Goal: Information Seeking & Learning: Learn about a topic

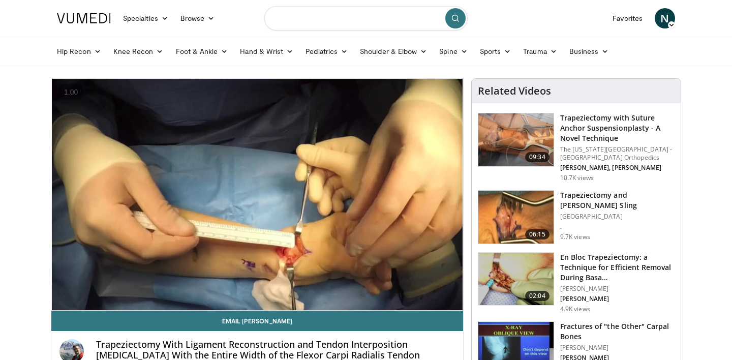
click at [399, 22] on input "Search topics, interventions" at bounding box center [365, 18] width 203 height 24
type input "**********"
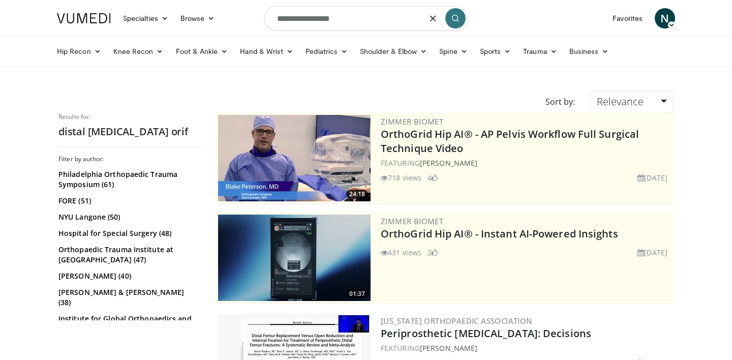
click at [326, 19] on input "**********" at bounding box center [365, 18] width 203 height 24
type input "**********"
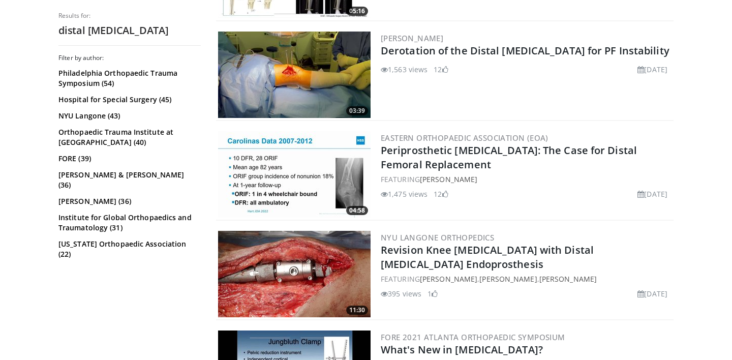
scroll to position [2572, 0]
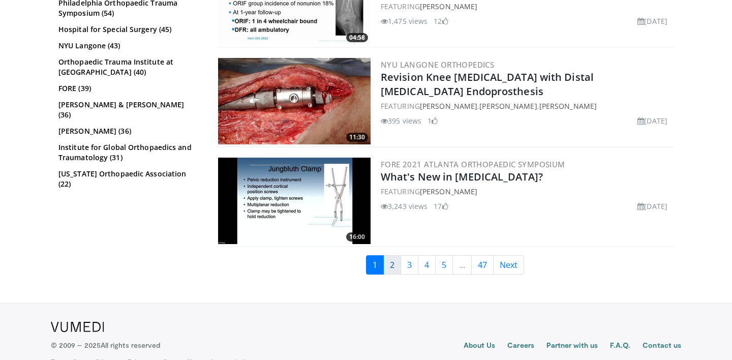
click at [395, 255] on link "2" at bounding box center [392, 264] width 18 height 19
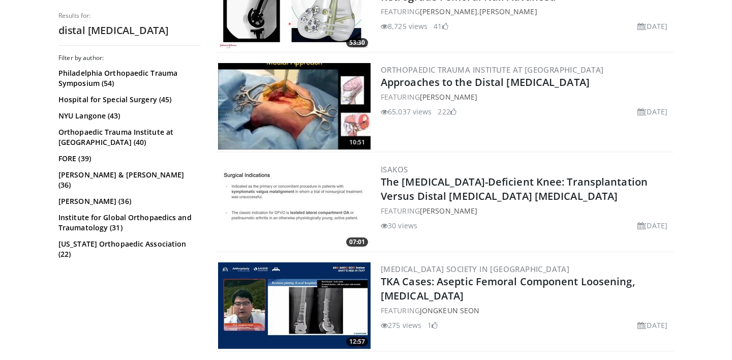
scroll to position [935, 0]
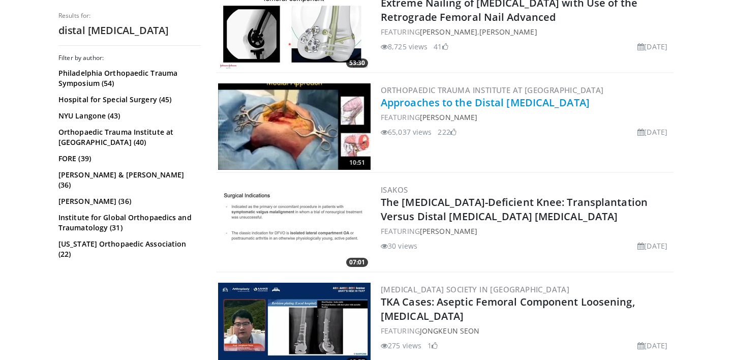
click at [423, 101] on link "Approaches to the Distal Femur" at bounding box center [485, 103] width 209 height 14
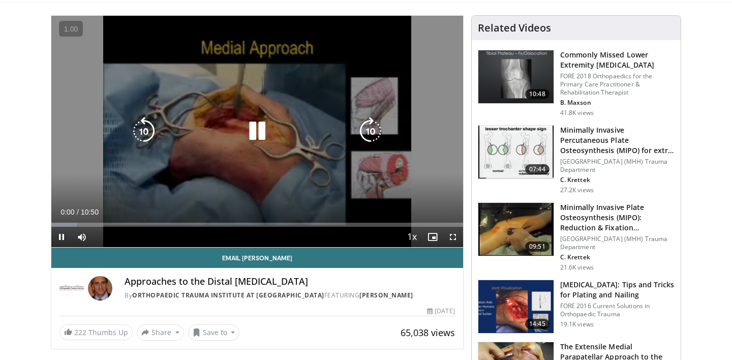
scroll to position [65, 0]
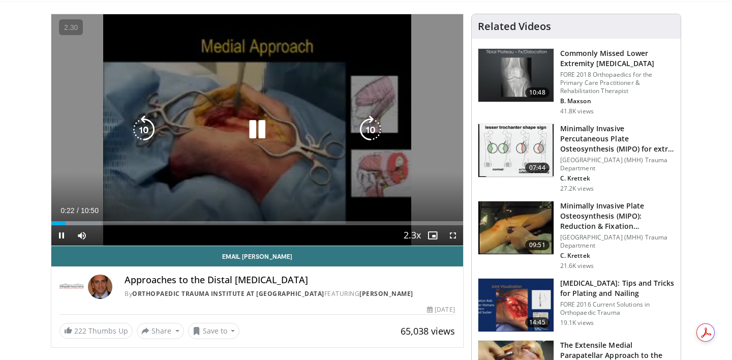
click at [247, 130] on icon "Video Player" at bounding box center [257, 129] width 28 height 28
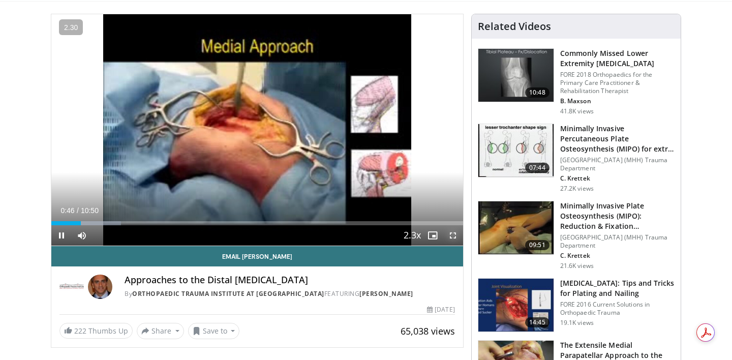
click at [451, 234] on span "Video Player" at bounding box center [453, 235] width 20 height 20
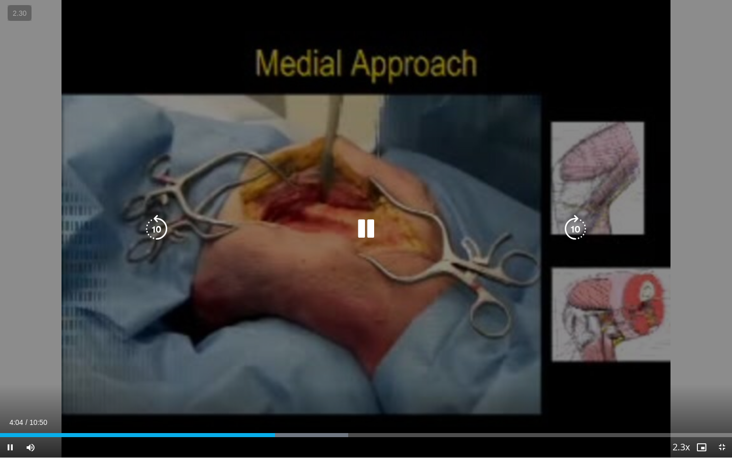
click at [370, 224] on icon "Video Player" at bounding box center [366, 229] width 28 height 28
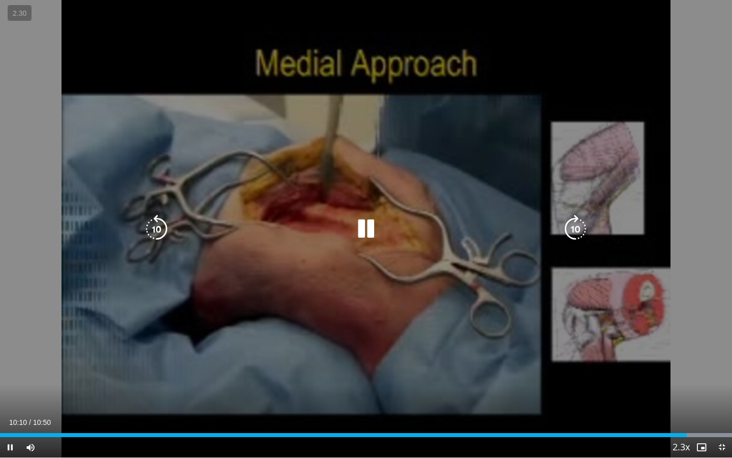
click at [368, 228] on icon "Video Player" at bounding box center [366, 229] width 28 height 28
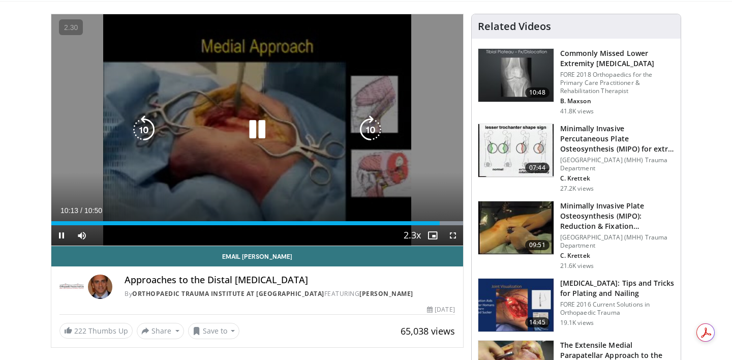
click at [276, 107] on div "40 seconds Tap to unmute" at bounding box center [257, 129] width 412 height 231
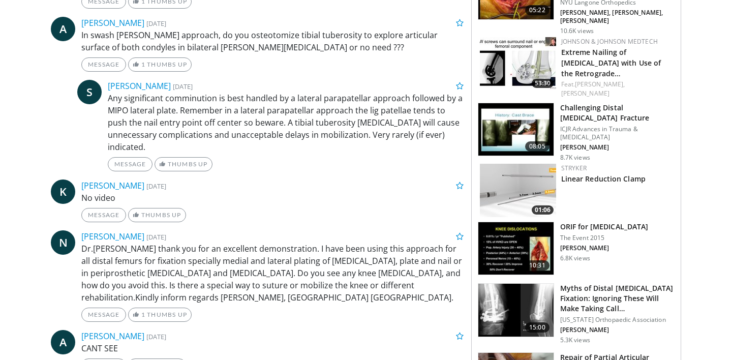
scroll to position [0, 0]
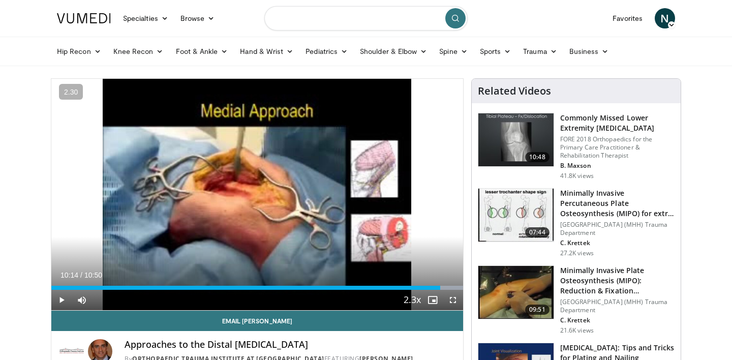
click at [366, 24] on input "Search topics, interventions" at bounding box center [365, 18] width 203 height 24
type input "**********"
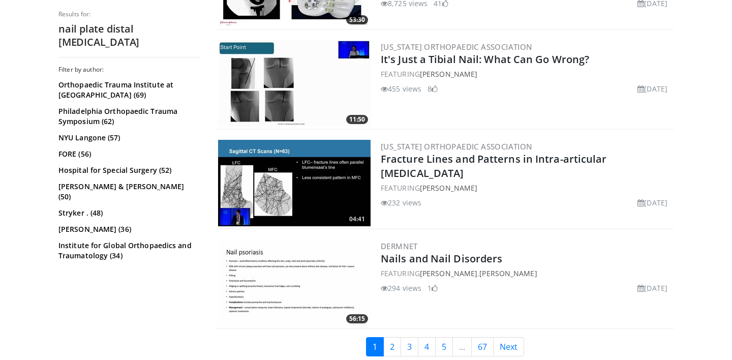
scroll to position [2572, 0]
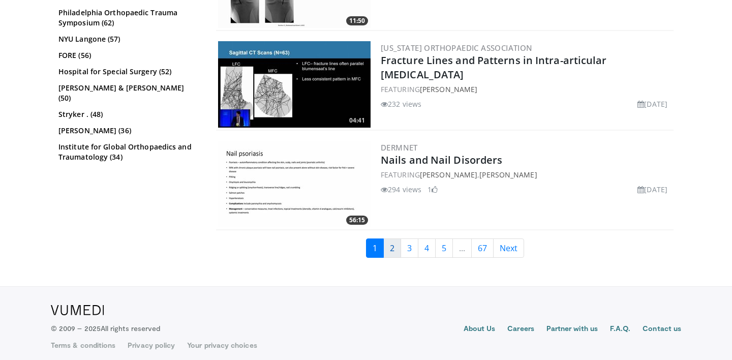
click at [394, 240] on link "2" at bounding box center [392, 248] width 18 height 19
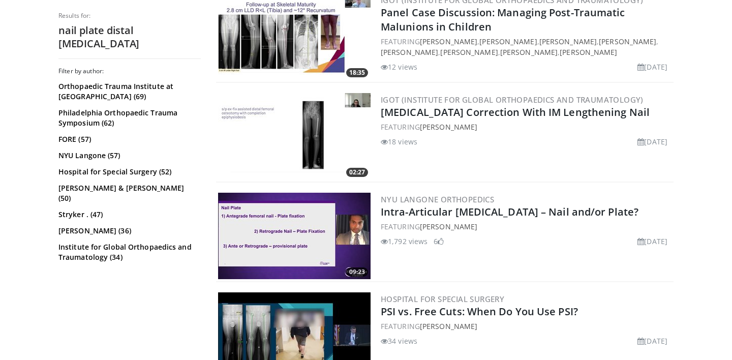
scroll to position [1401, 0]
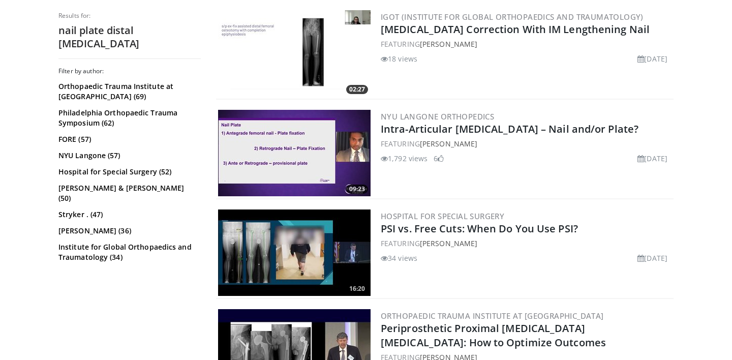
click at [306, 143] on img at bounding box center [294, 153] width 153 height 86
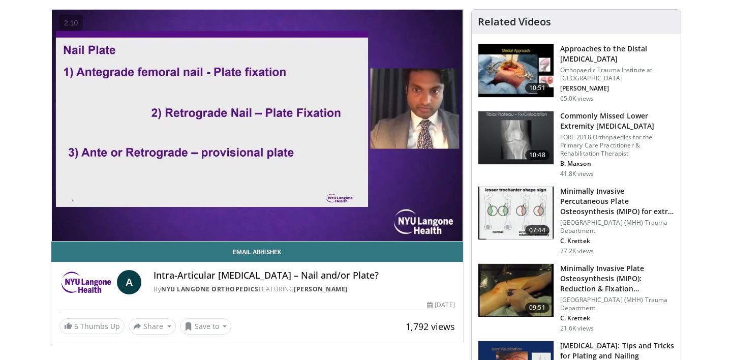
scroll to position [64, 0]
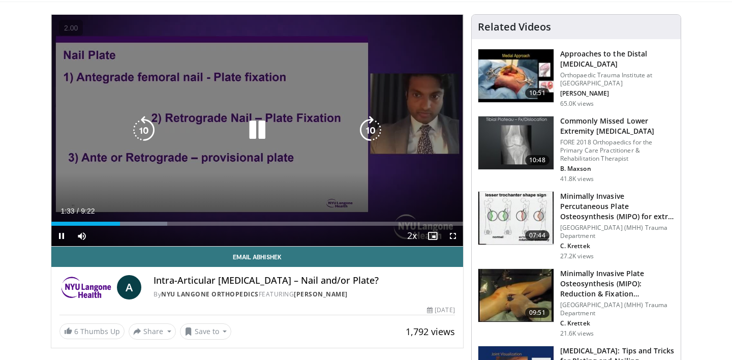
click at [180, 112] on div "50 seconds Tap to unmute" at bounding box center [257, 130] width 412 height 231
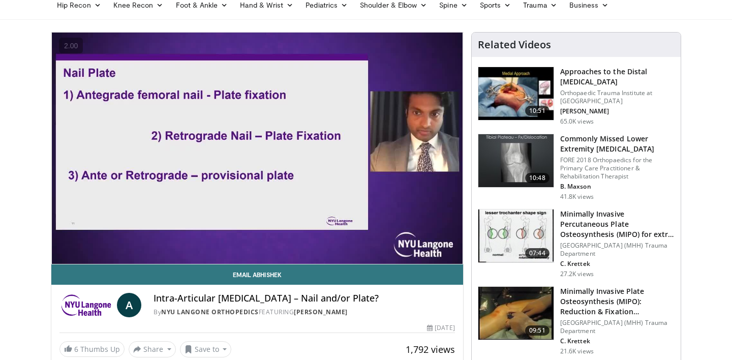
scroll to position [48, 0]
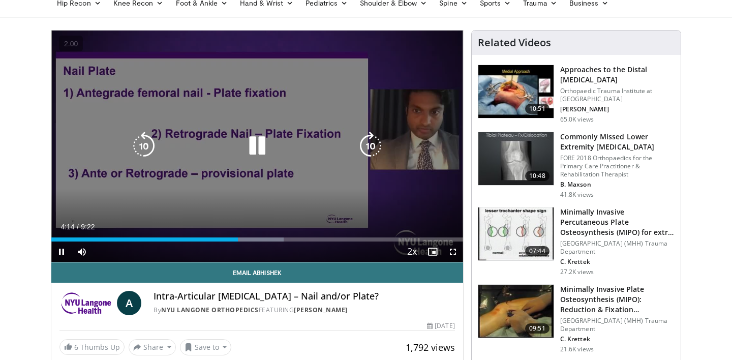
click at [257, 145] on icon "Video Player" at bounding box center [257, 146] width 28 height 28
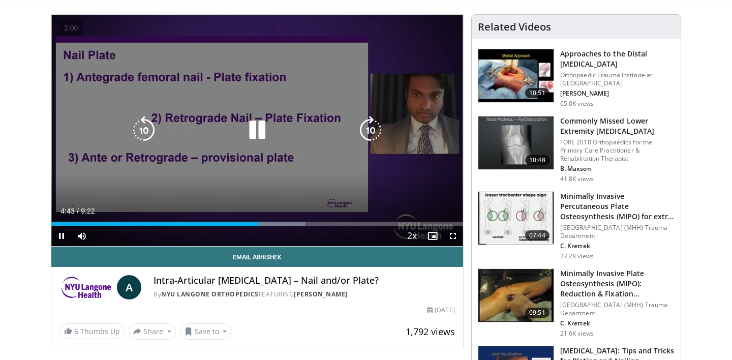
scroll to position [65, 0]
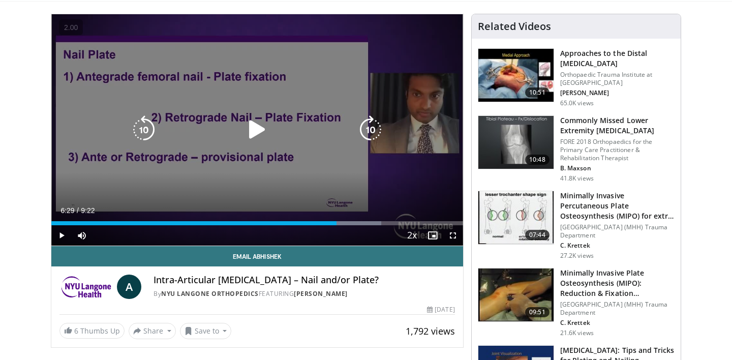
click at [261, 132] on icon "Video Player" at bounding box center [257, 129] width 28 height 28
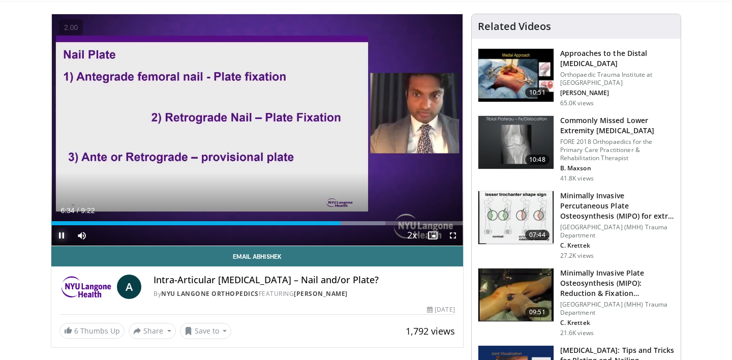
click at [61, 236] on span "Video Player" at bounding box center [61, 235] width 20 height 20
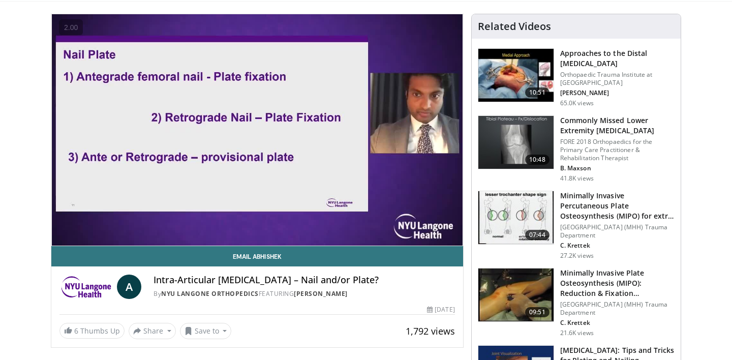
click at [51, 225] on button "Pause" at bounding box center [61, 235] width 20 height 20
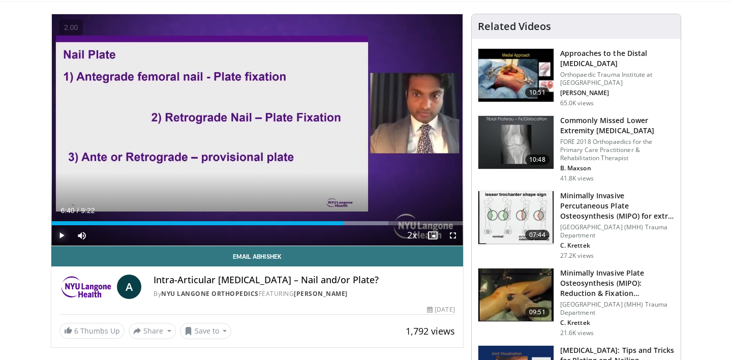
click at [51, 225] on button "Play" at bounding box center [61, 235] width 20 height 20
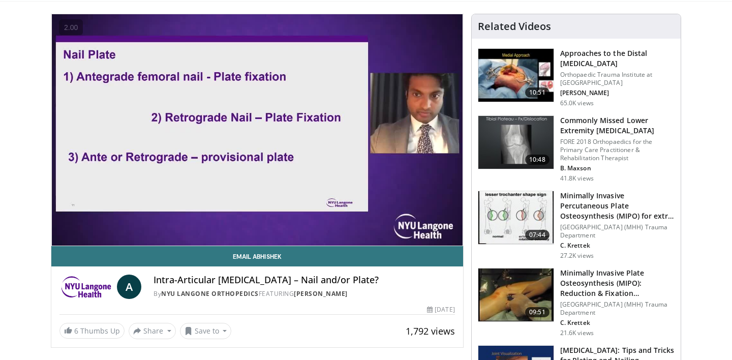
click at [51, 225] on button "Pause" at bounding box center [61, 235] width 20 height 20
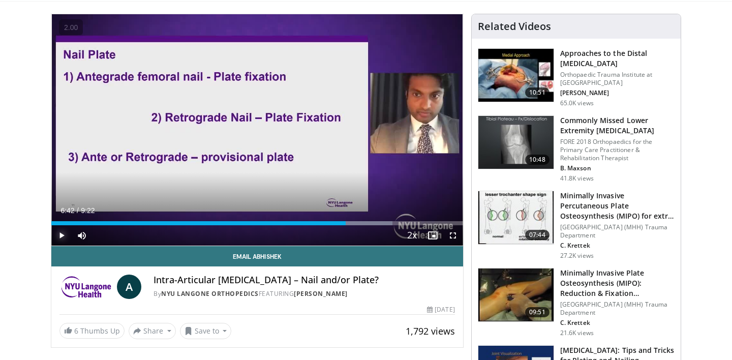
click at [51, 225] on button "Play" at bounding box center [61, 235] width 20 height 20
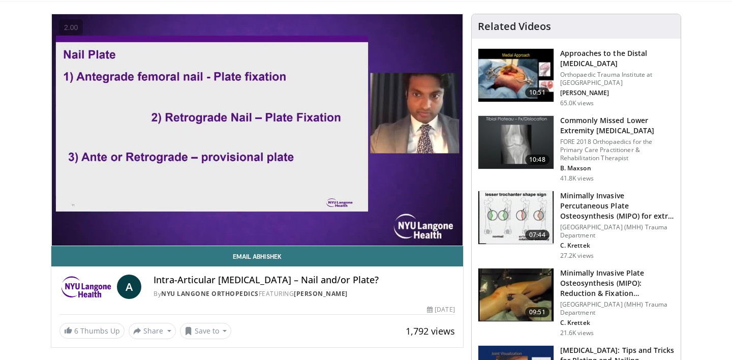
click at [51, 225] on button "Pause" at bounding box center [61, 235] width 20 height 20
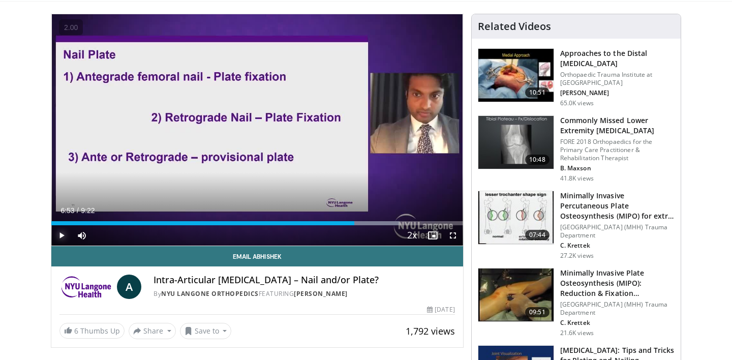
click at [51, 225] on button "Play" at bounding box center [61, 235] width 20 height 20
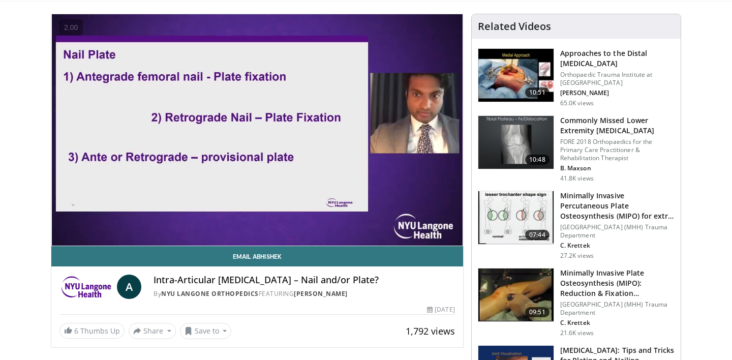
click at [51, 225] on button "Pause" at bounding box center [61, 235] width 20 height 20
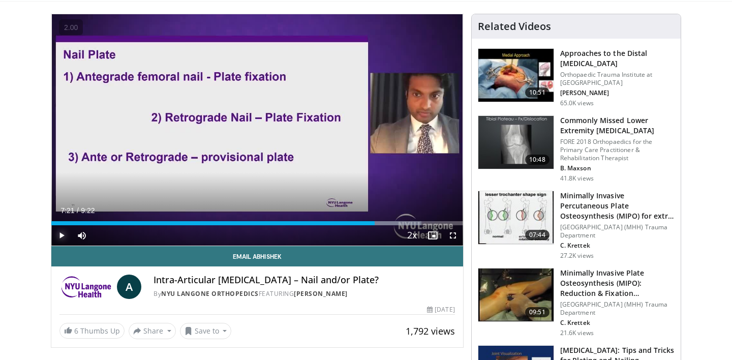
click at [51, 225] on button "Play" at bounding box center [61, 235] width 20 height 20
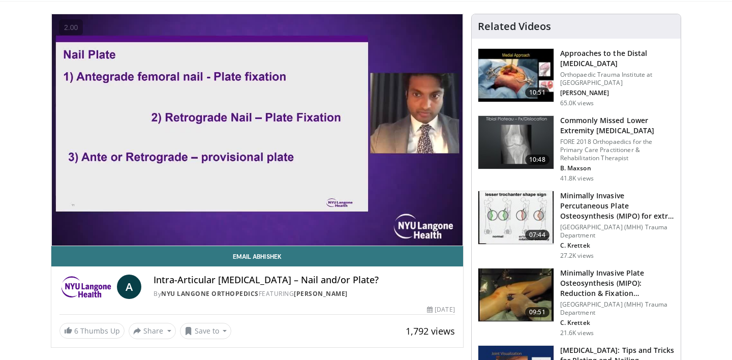
click at [51, 225] on button "Pause" at bounding box center [61, 235] width 20 height 20
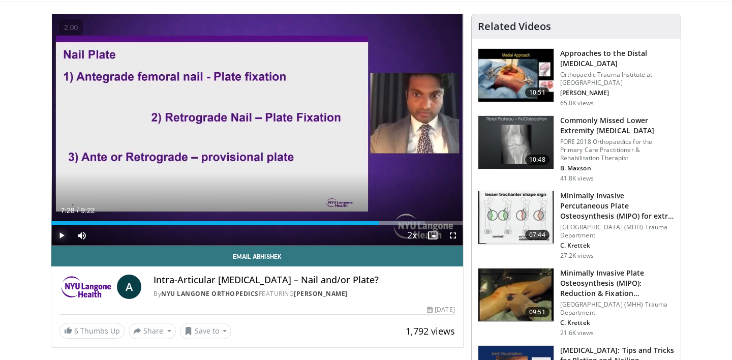
click at [51, 225] on button "Play" at bounding box center [61, 235] width 20 height 20
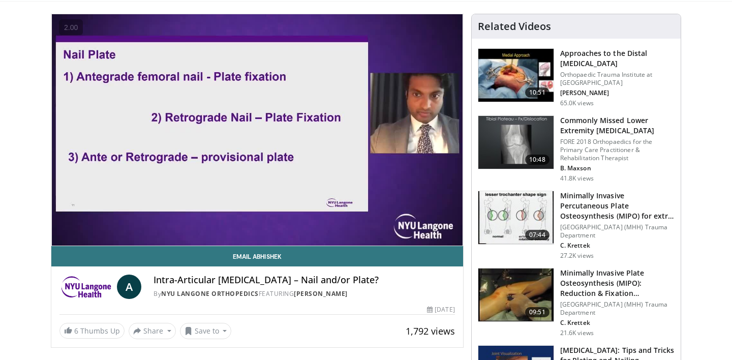
click at [51, 225] on button "Pause" at bounding box center [61, 235] width 20 height 20
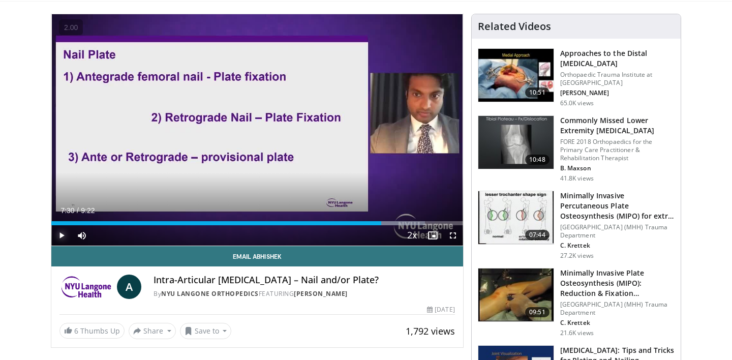
click at [51, 225] on button "Play" at bounding box center [61, 235] width 20 height 20
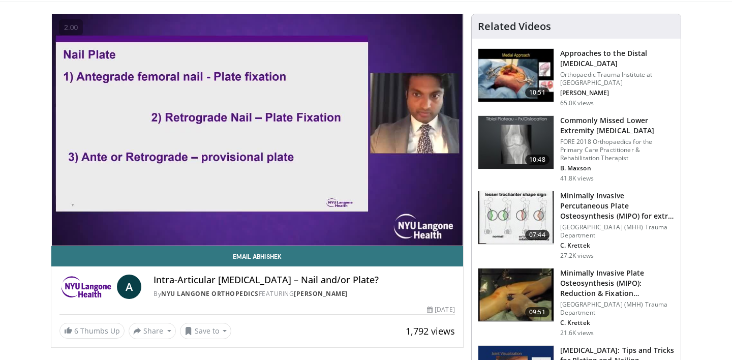
click at [51, 225] on button "Pause" at bounding box center [61, 235] width 20 height 20
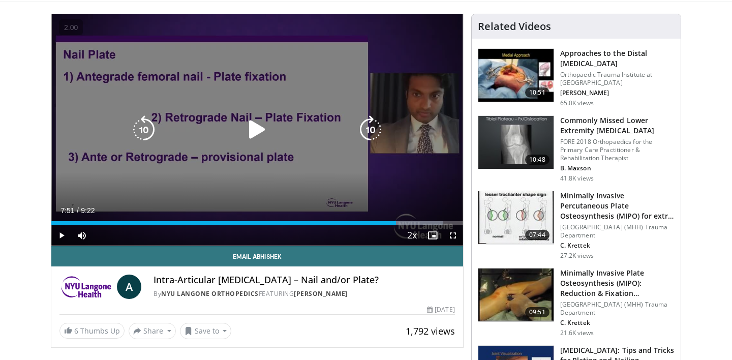
click at [239, 116] on div "50 seconds Tap to unmute" at bounding box center [257, 129] width 412 height 231
click at [255, 125] on icon "Video Player" at bounding box center [257, 129] width 28 height 28
